Goal: Check status: Check status

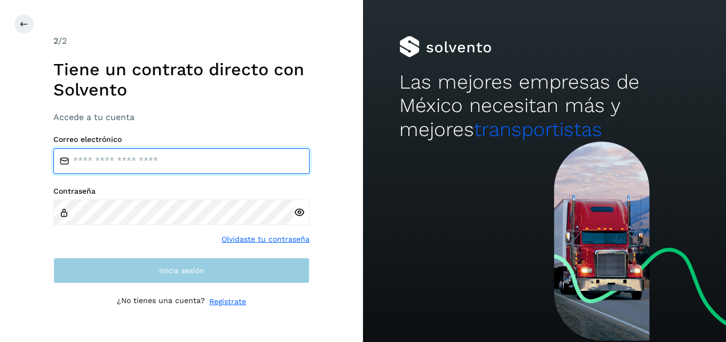
type input "**********"
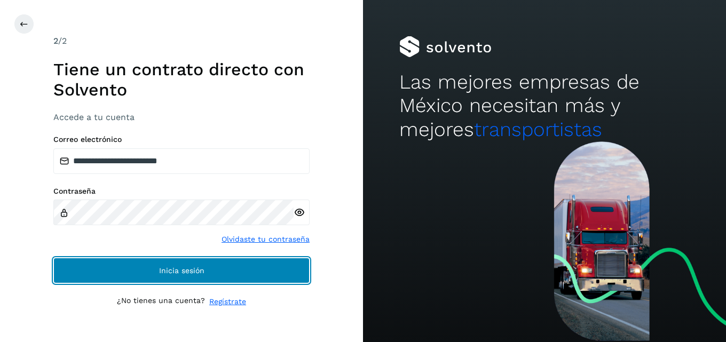
click at [186, 261] on button "Inicia sesión" at bounding box center [181, 271] width 256 height 26
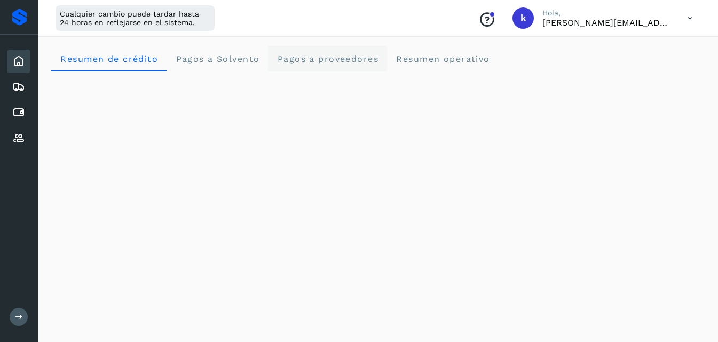
click at [325, 58] on span "Pagos a proveedores" at bounding box center [328, 59] width 102 height 10
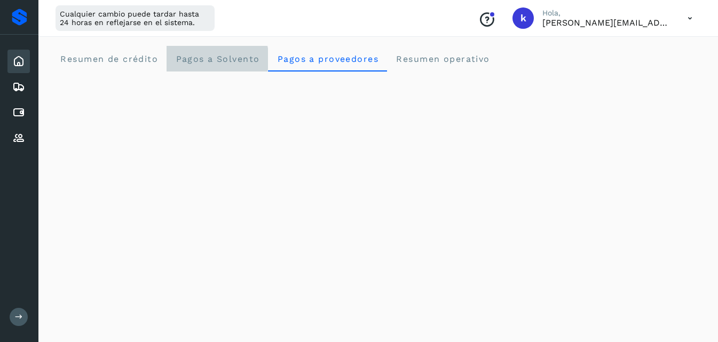
click at [236, 52] on Solvento "Pagos a Solvento" at bounding box center [217, 59] width 101 height 26
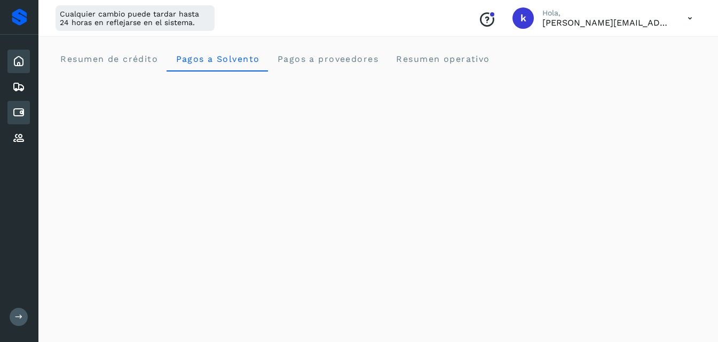
click at [20, 113] on icon at bounding box center [18, 112] width 13 height 13
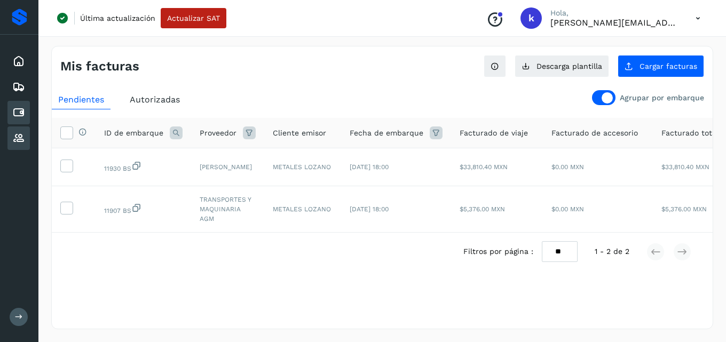
click at [17, 138] on icon at bounding box center [18, 138] width 13 height 13
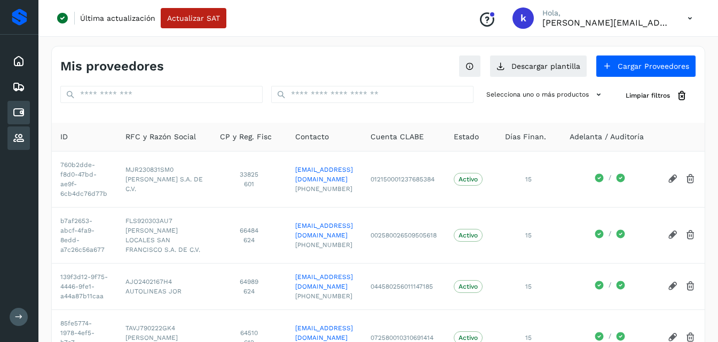
click at [11, 108] on div "Cuentas por pagar" at bounding box center [18, 112] width 22 height 23
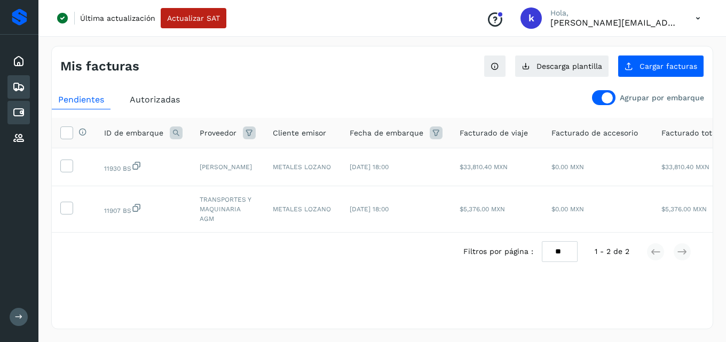
click at [12, 83] on icon at bounding box center [18, 87] width 13 height 13
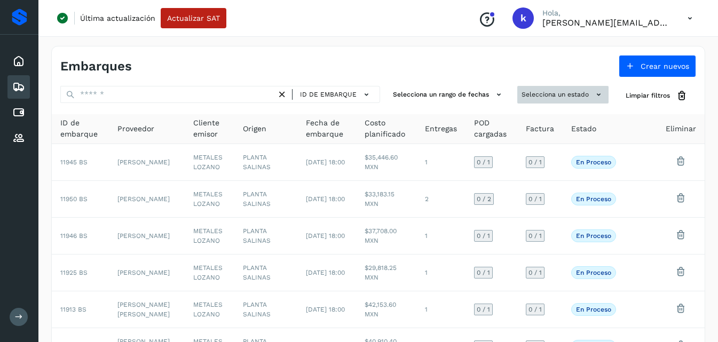
click at [567, 87] on button "Selecciona un estado" at bounding box center [562, 95] width 91 height 18
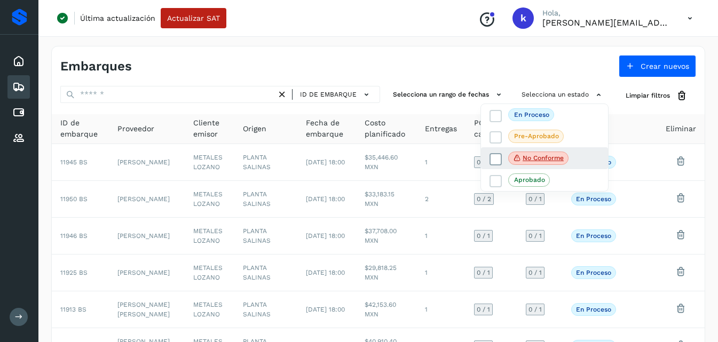
click at [539, 152] on span "No conforme" at bounding box center [538, 159] width 60 height 14
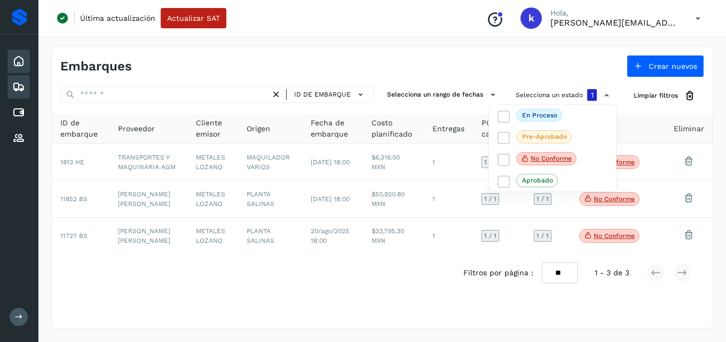
click at [23, 55] on icon at bounding box center [18, 61] width 13 height 13
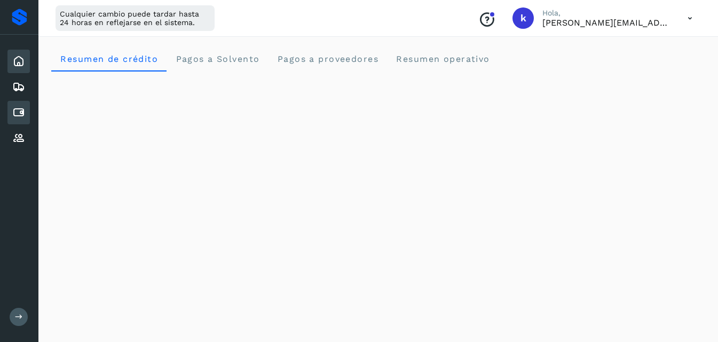
click at [22, 110] on icon at bounding box center [18, 112] width 13 height 13
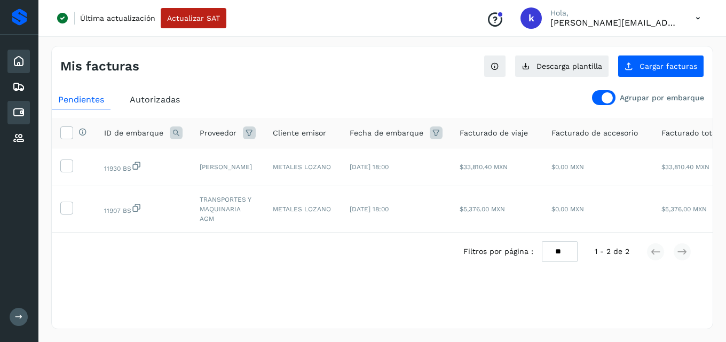
click at [17, 64] on icon at bounding box center [18, 61] width 13 height 13
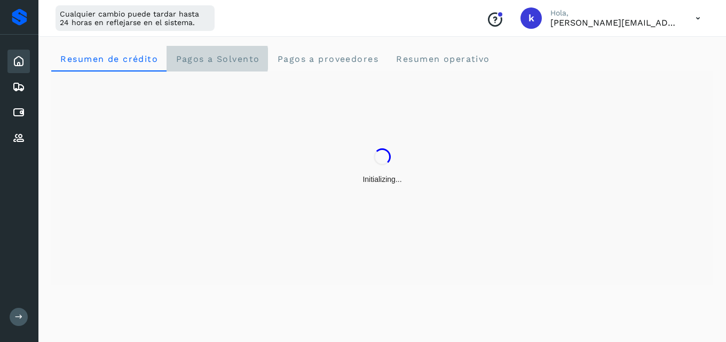
click at [208, 58] on span "Pagos a Solvento" at bounding box center [217, 59] width 84 height 10
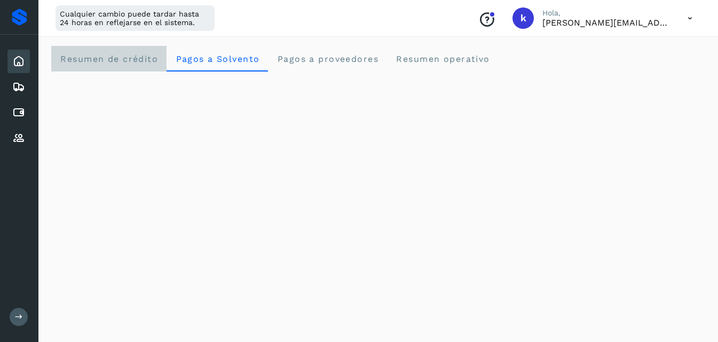
click at [135, 59] on span "Resumen de crédito" at bounding box center [109, 59] width 98 height 10
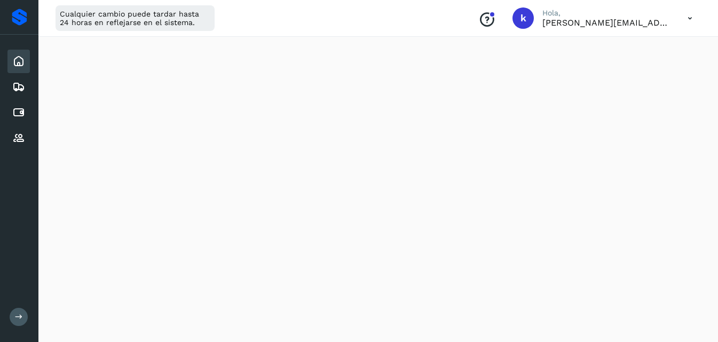
scroll to position [648, 0]
